Goal: Task Accomplishment & Management: Complete application form

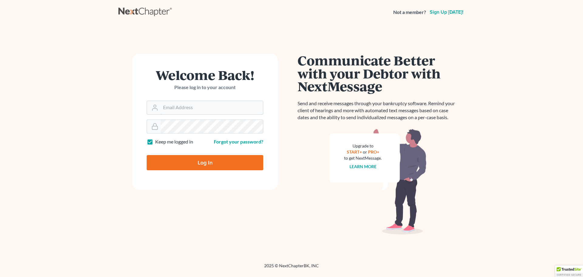
type input "[EMAIL_ADDRESS][DOMAIN_NAME]"
click at [206, 162] on input "Log In" at bounding box center [205, 162] width 117 height 15
type input "Thinking..."
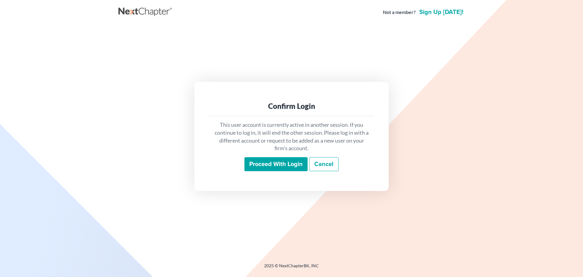
click at [264, 161] on input "Proceed with login" at bounding box center [275, 164] width 63 height 14
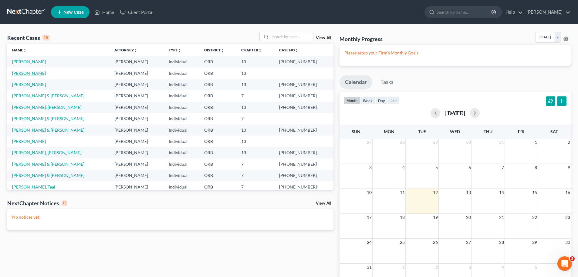
click at [30, 75] on link "[PERSON_NAME]" at bounding box center [29, 72] width 34 height 5
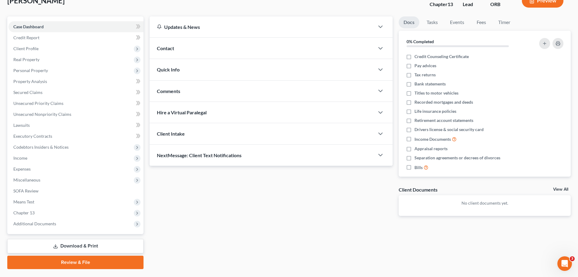
scroll to position [57, 0]
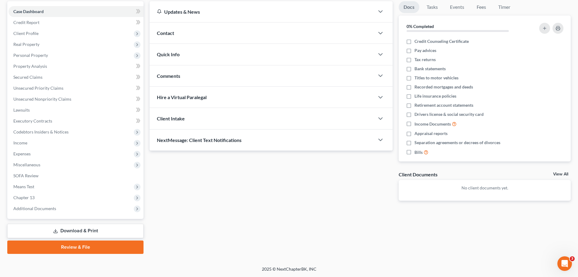
click at [88, 247] on link "Review & File" at bounding box center [75, 246] width 136 height 13
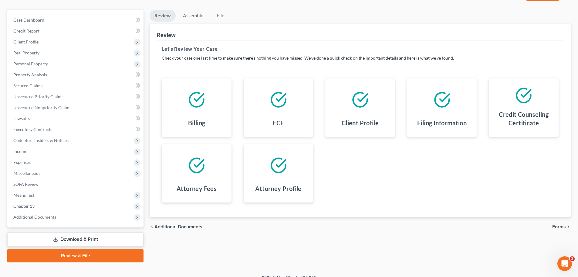
scroll to position [56, 0]
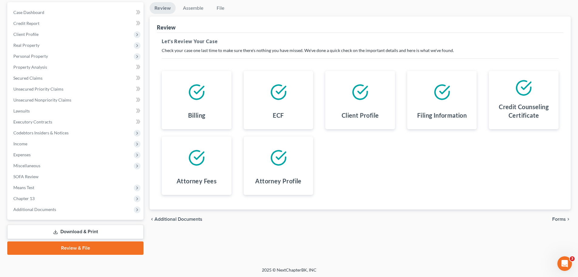
click at [559, 219] on span "Forms" at bounding box center [559, 218] width 14 height 5
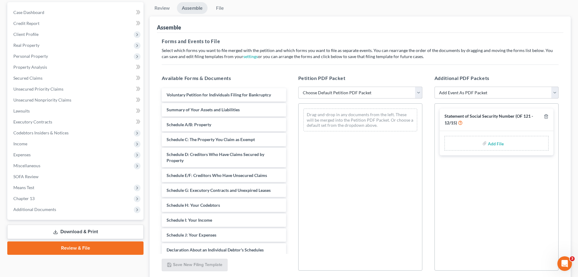
click at [338, 90] on select "Choose Default Petition PDF Packet Emergency Filing (Voluntary Petition and Cre…" at bounding box center [360, 93] width 124 height 12
select select "1"
click at [298, 87] on select "Choose Default Petition PDF Packet Emergency Filing (Voluntary Petition and Cre…" at bounding box center [360, 93] width 124 height 12
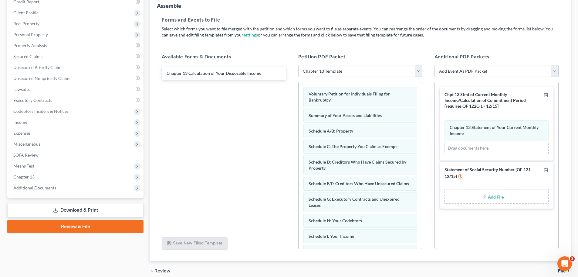
scroll to position [83, 0]
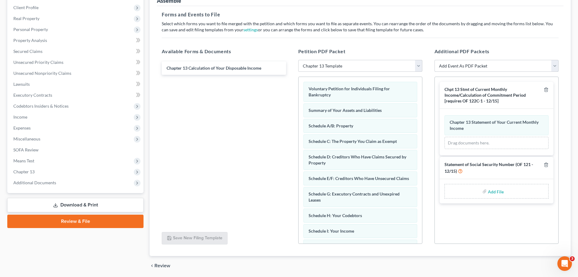
click at [461, 66] on select "Add Event As PDF Packet Attorney Disclosure of Compensation [LBF #1305 - [DATE]…" at bounding box center [497, 66] width 124 height 12
select select "3"
click at [435, 60] on select "Add Event As PDF Packet Attorney Disclosure of Compensation [LBF #1305 - [DATE]…" at bounding box center [497, 66] width 124 height 12
select select
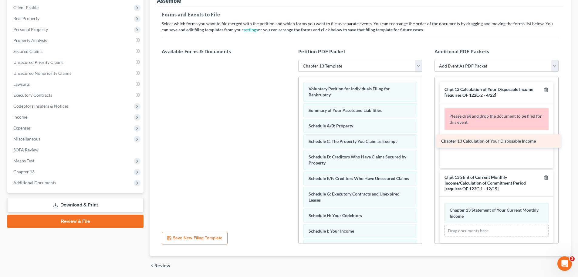
drag, startPoint x: 204, startPoint y: 68, endPoint x: 478, endPoint y: 141, distance: 284.2
click at [291, 60] on div "Chapter 13 Calculation of Your Disposable Income Chapter 13 Calculation of Your…" at bounding box center [224, 60] width 134 height 0
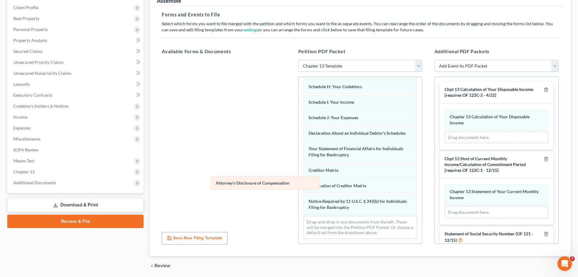
scroll to position [135, 0]
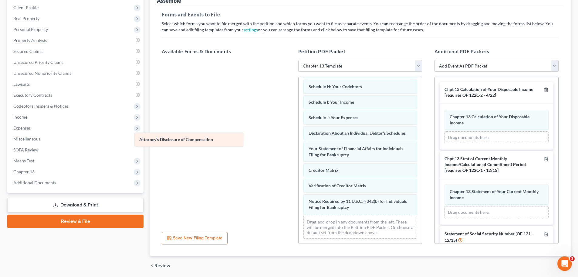
drag, startPoint x: 326, startPoint y: 207, endPoint x: 157, endPoint y: 140, distance: 182.4
click at [299, 140] on div "Attorney's Disclosure of Compensation Voluntary Petition for Individuals Filing…" at bounding box center [361, 95] width 124 height 295
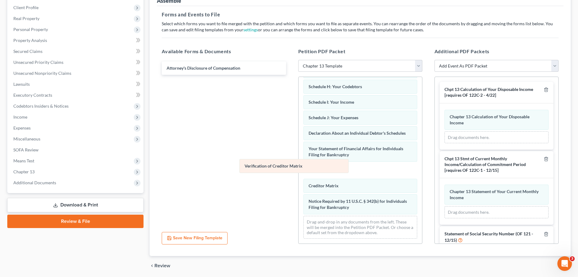
scroll to position [119, 0]
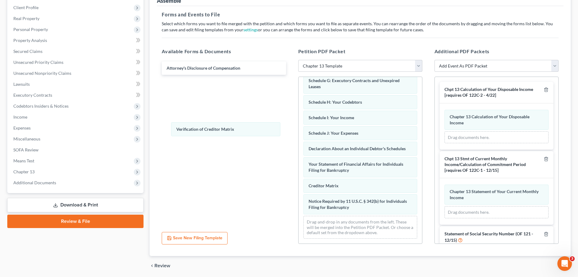
drag, startPoint x: 337, startPoint y: 184, endPoint x: 194, endPoint y: 126, distance: 154.3
click at [299, 127] on div "Verification of Creditor Matrix Voluntary Petition for Individuals Filing for B…" at bounding box center [361, 104] width 124 height 280
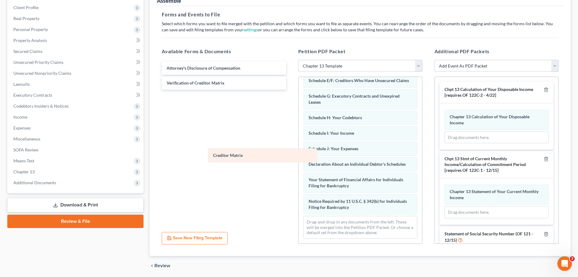
scroll to position [104, 0]
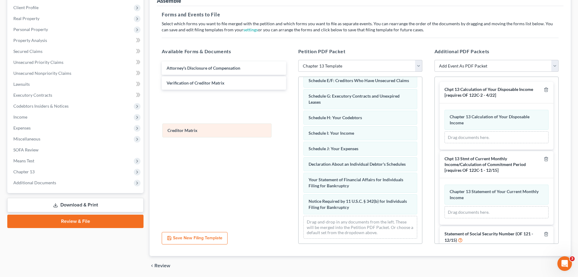
drag, startPoint x: 348, startPoint y: 188, endPoint x: 207, endPoint y: 133, distance: 151.6
click at [299, 133] on div "Creditor Matrix Voluntary Petition for Individuals Filing for Bankruptcy Summar…" at bounding box center [361, 111] width 124 height 264
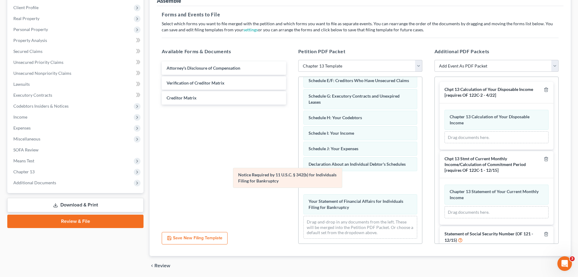
scroll to position [82, 0]
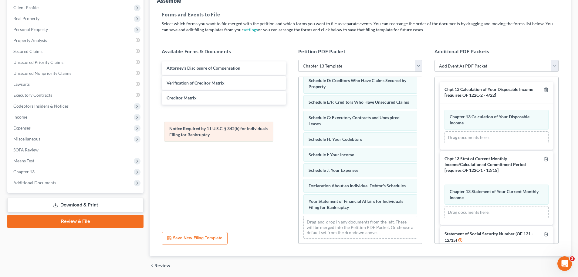
drag, startPoint x: 354, startPoint y: 207, endPoint x: 215, endPoint y: 134, distance: 157.1
click at [299, 134] on div "Notice Required by 11 U.S.C. § 342(b) for Individuals Filing for Bankruptcy Vol…" at bounding box center [361, 122] width 124 height 243
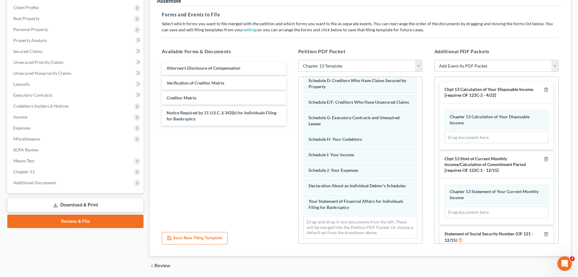
scroll to position [104, 0]
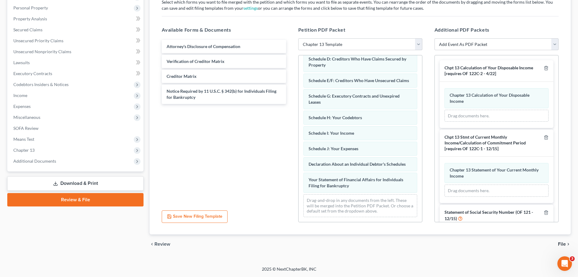
click at [567, 243] on icon "chevron_right" at bounding box center [568, 243] width 5 height 5
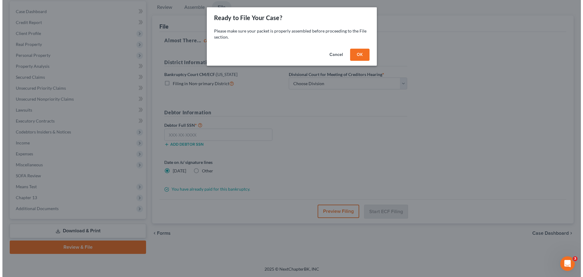
scroll to position [57, 0]
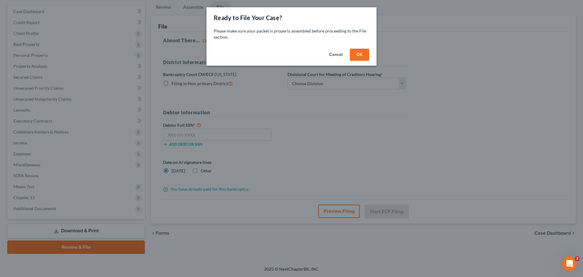
click at [363, 49] on button "OK" at bounding box center [359, 55] width 19 height 12
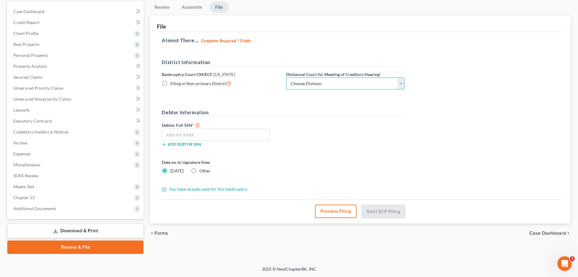
click at [338, 85] on select "Choose Division [PERSON_NAME] [GEOGRAPHIC_DATA]" at bounding box center [345, 83] width 118 height 12
select select "1"
click at [286, 77] on select "Choose Division [PERSON_NAME] [GEOGRAPHIC_DATA]" at bounding box center [345, 83] width 118 height 12
click at [168, 135] on input "text" at bounding box center [216, 134] width 108 height 12
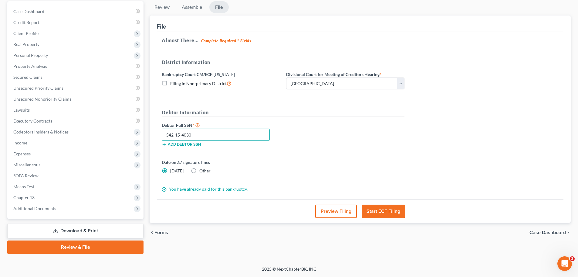
type input "542-15-4030"
click at [394, 211] on button "Start ECF Filing" at bounding box center [383, 210] width 43 height 13
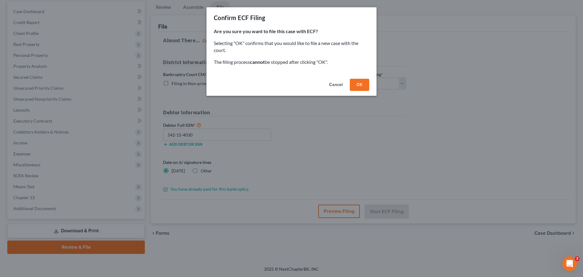
click at [355, 85] on button "OK" at bounding box center [359, 85] width 19 height 12
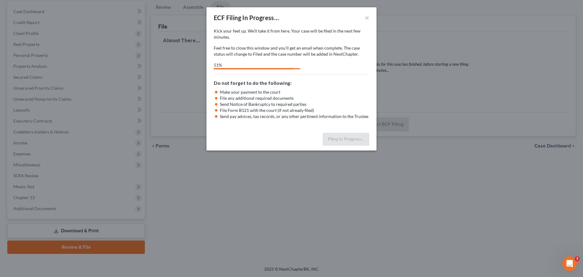
select select "1"
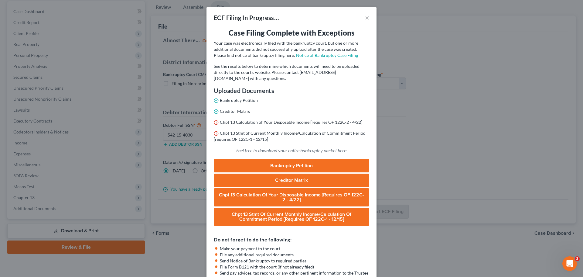
click at [308, 166] on link "Bankruptcy Petition" at bounding box center [291, 165] width 155 height 13
click at [316, 56] on link "Notice of Bankruptcy Case Filing" at bounding box center [327, 55] width 62 height 5
